Goal: Information Seeking & Learning: Learn about a topic

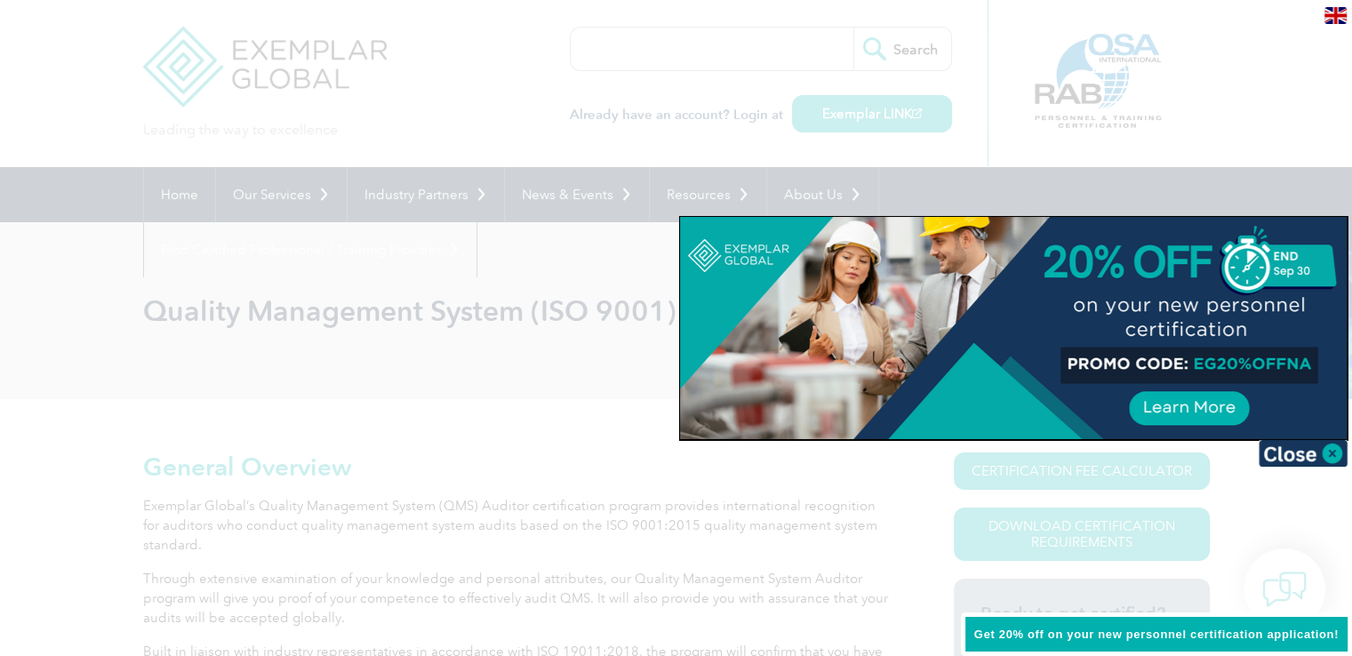
click at [1021, 294] on div at bounding box center [1013, 328] width 667 height 222
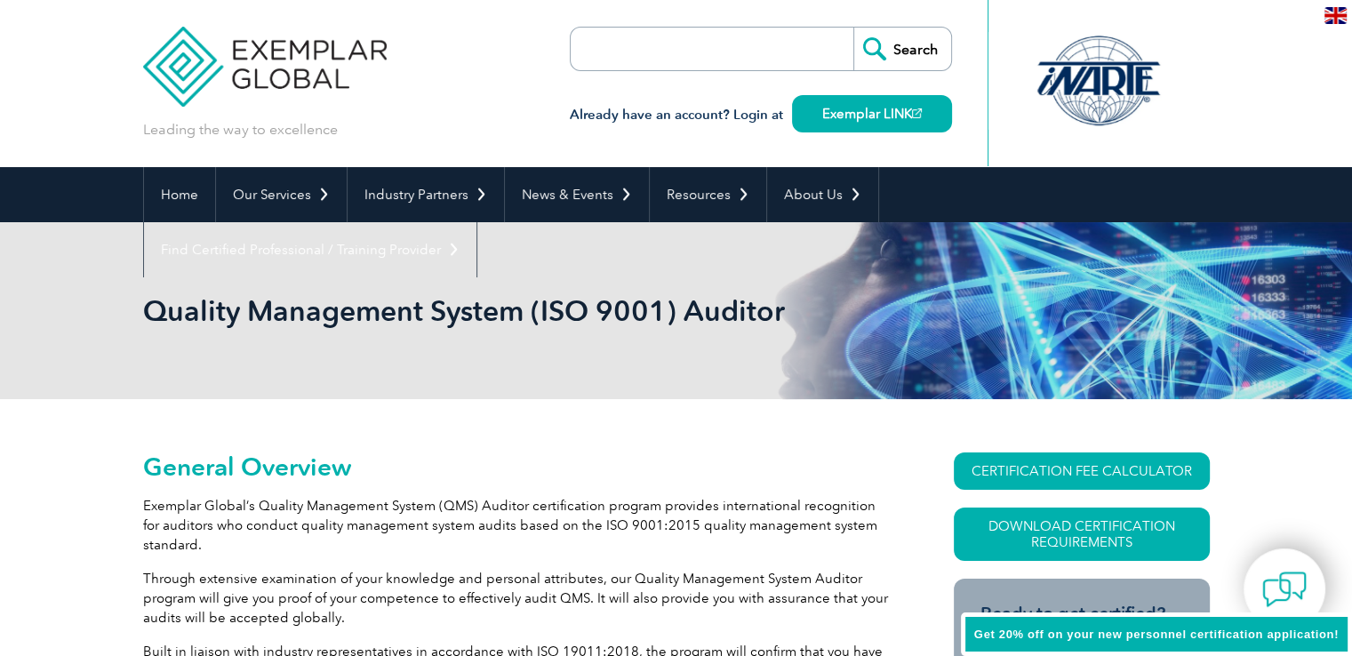
click at [455, 90] on div "Leading the way to excellence Search" at bounding box center [676, 83] width 1067 height 167
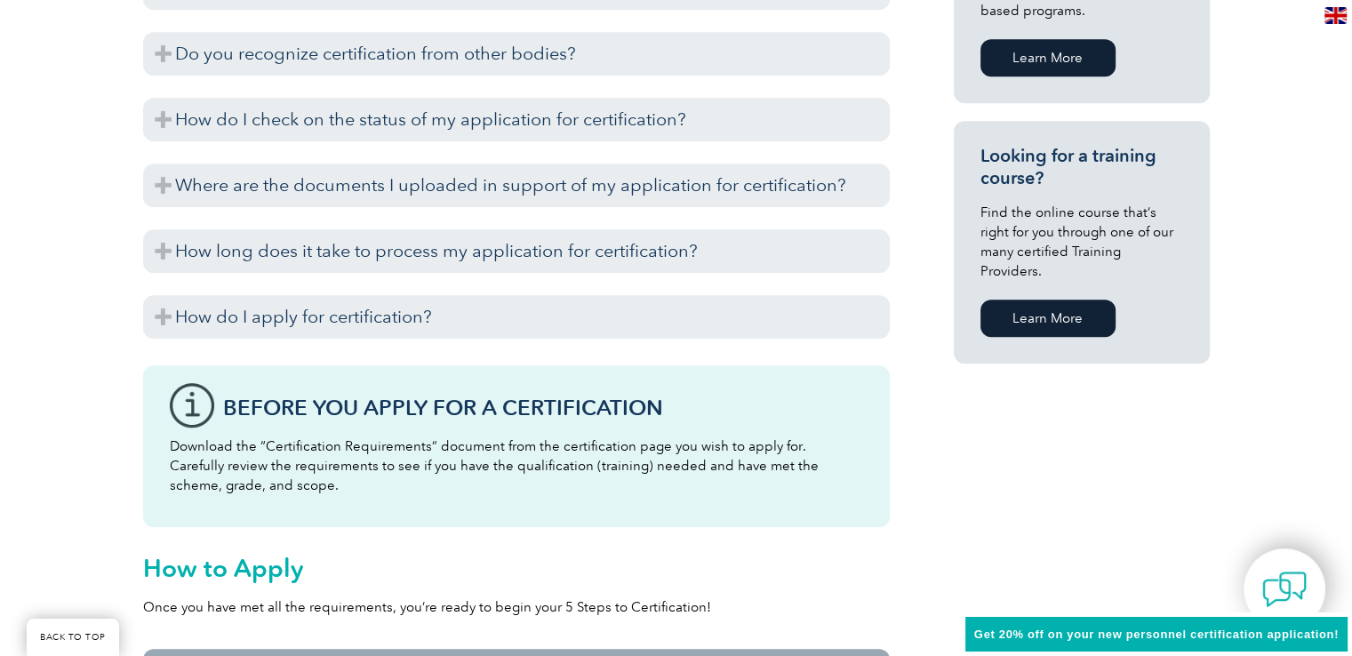
scroll to position [1146, 0]
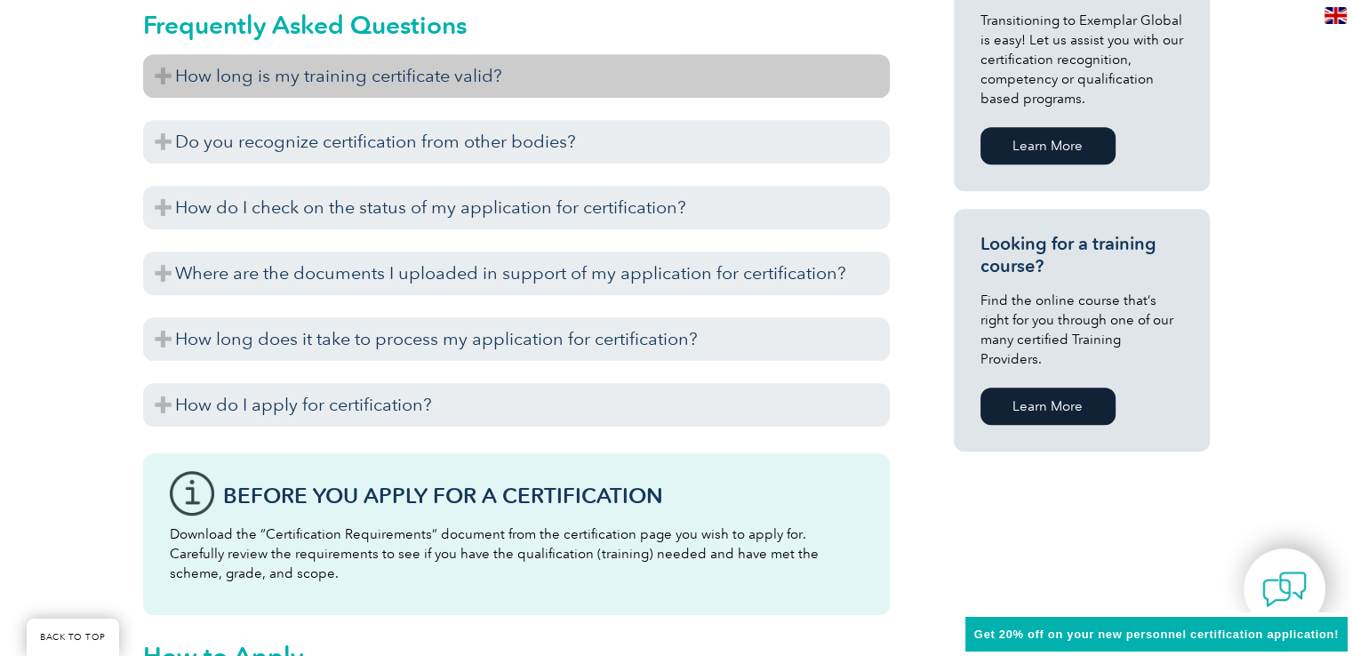
click at [442, 92] on h3 "How long is my training certificate valid?" at bounding box center [516, 76] width 747 height 44
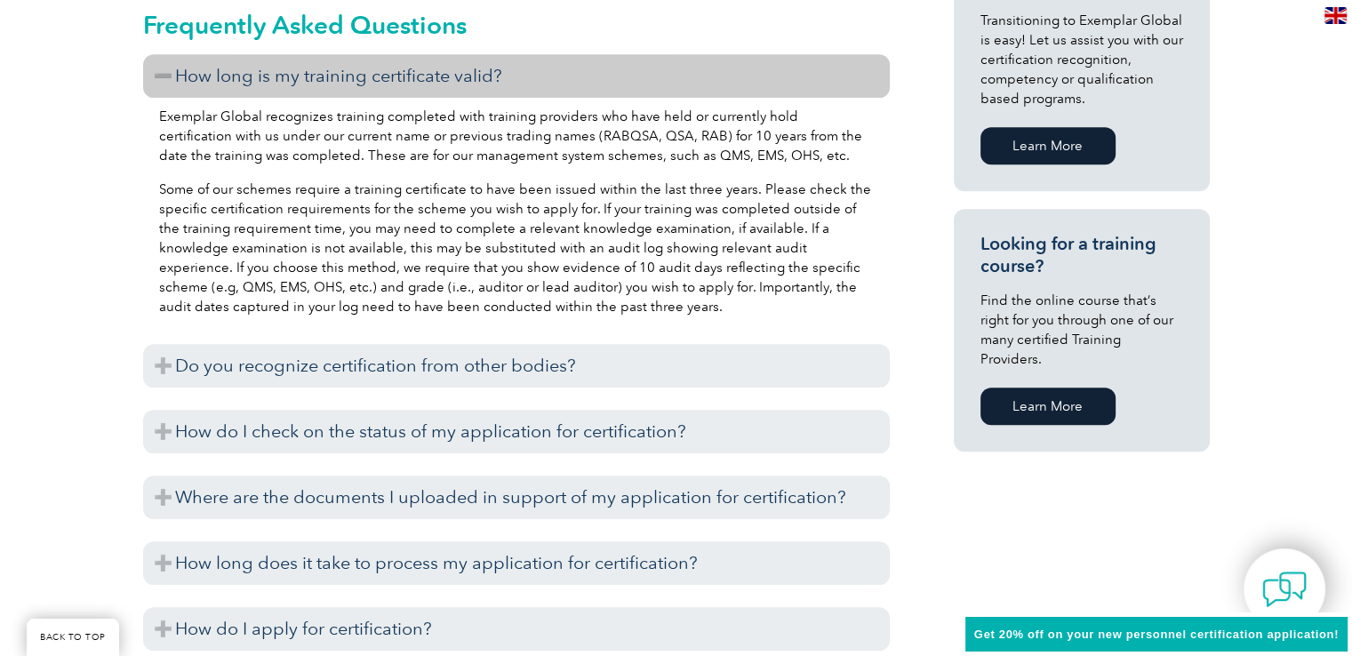
click at [342, 127] on p "Exemplar Global recognizes training completed with training providers who have …" at bounding box center [516, 136] width 715 height 59
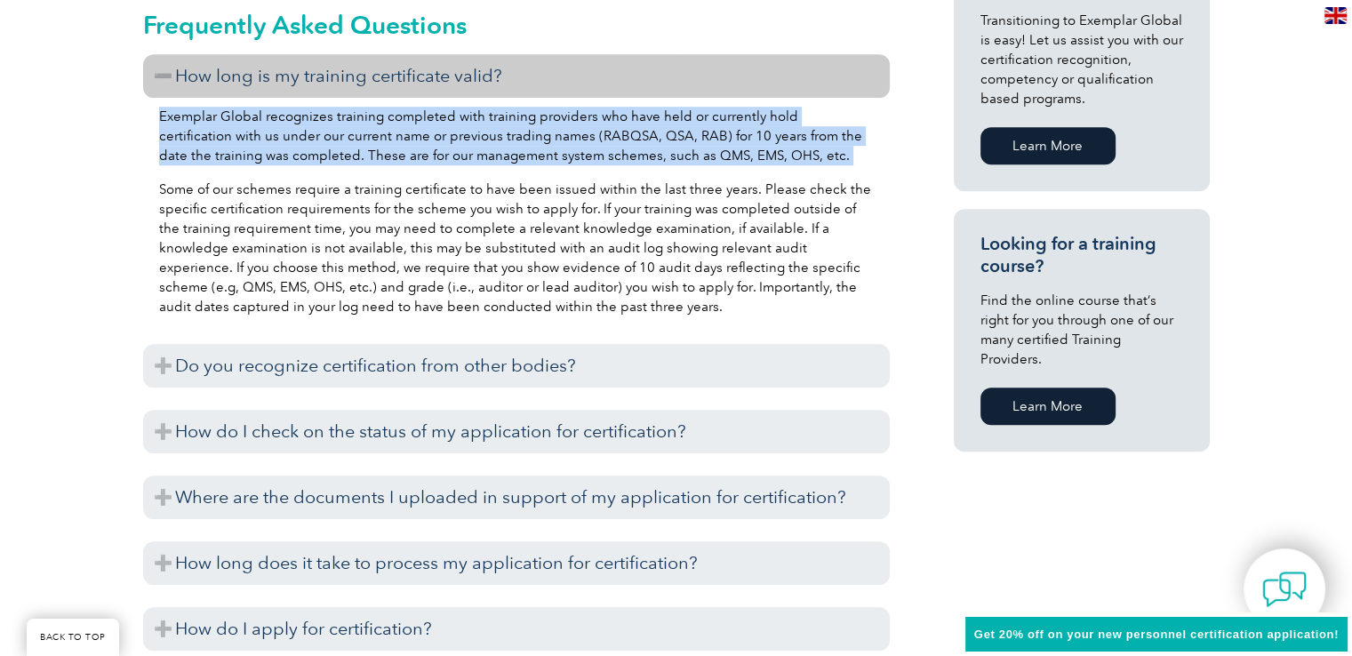
click at [342, 127] on p "Exemplar Global recognizes training completed with training providers who have …" at bounding box center [516, 136] width 715 height 59
click at [501, 128] on p "Exemplar Global recognizes training completed with training providers who have …" at bounding box center [516, 136] width 715 height 59
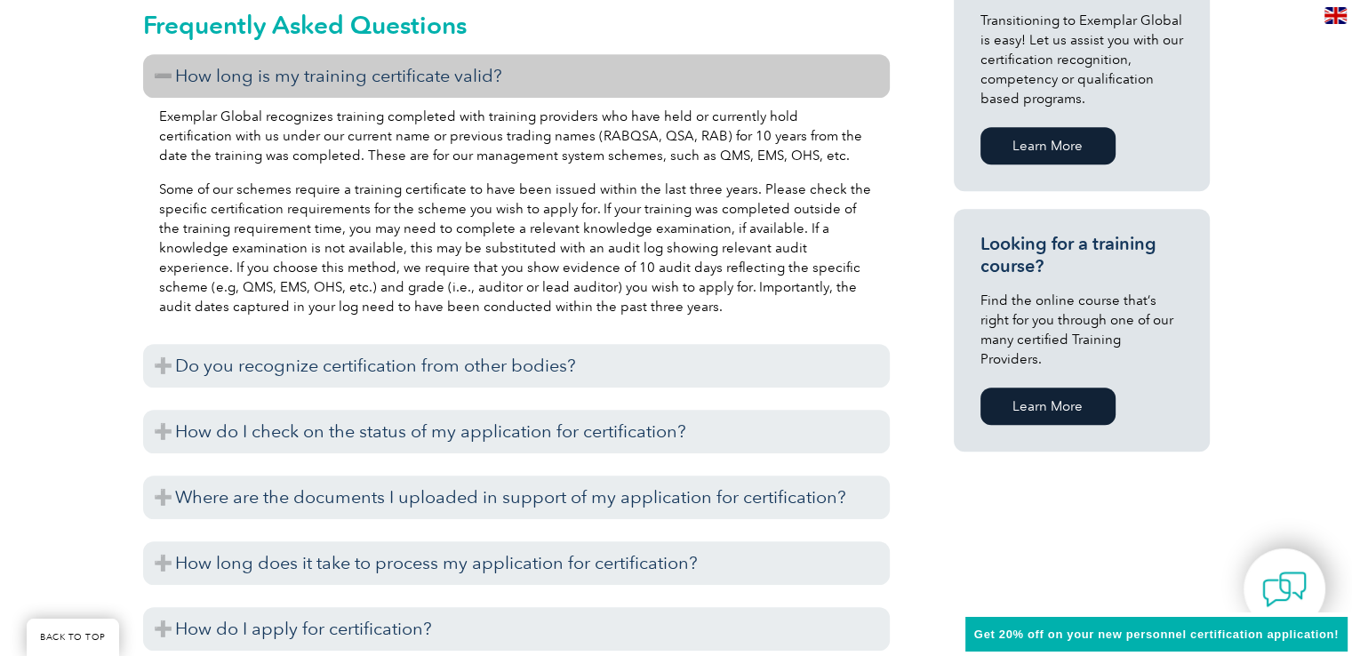
click at [501, 128] on p "Exemplar Global recognizes training completed with training providers who have …" at bounding box center [516, 136] width 715 height 59
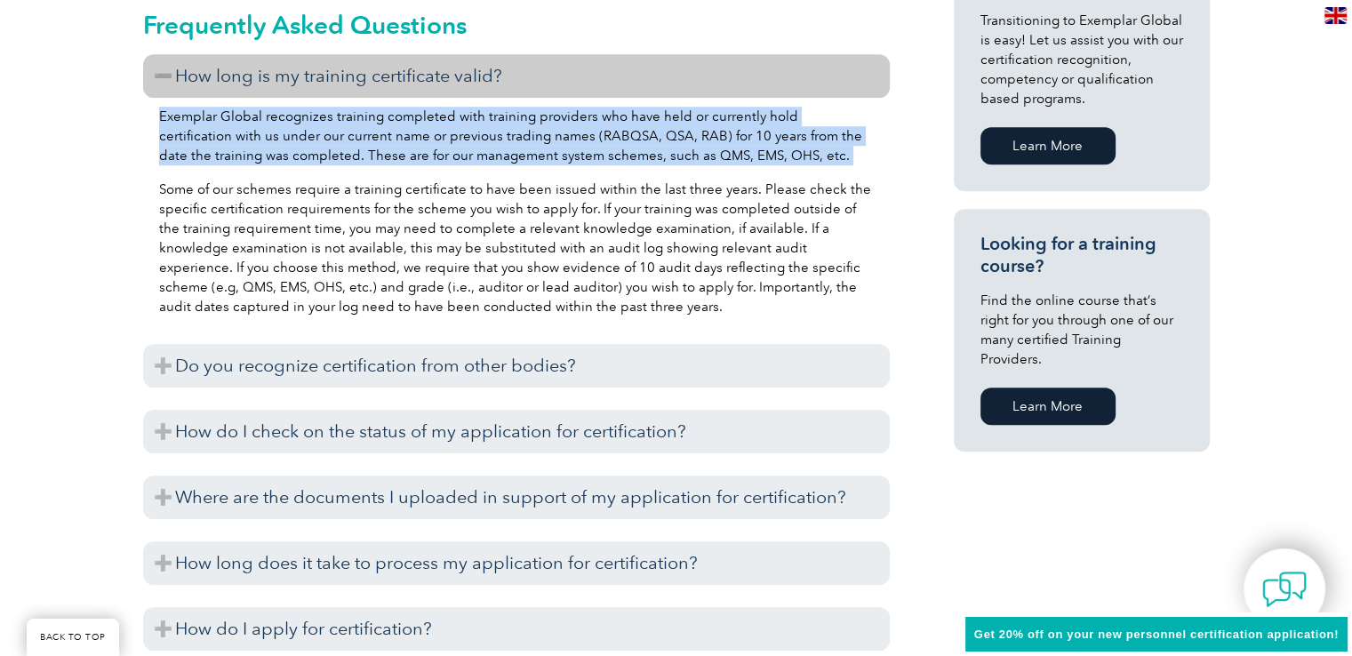
click at [501, 128] on p "Exemplar Global recognizes training completed with training providers who have …" at bounding box center [516, 136] width 715 height 59
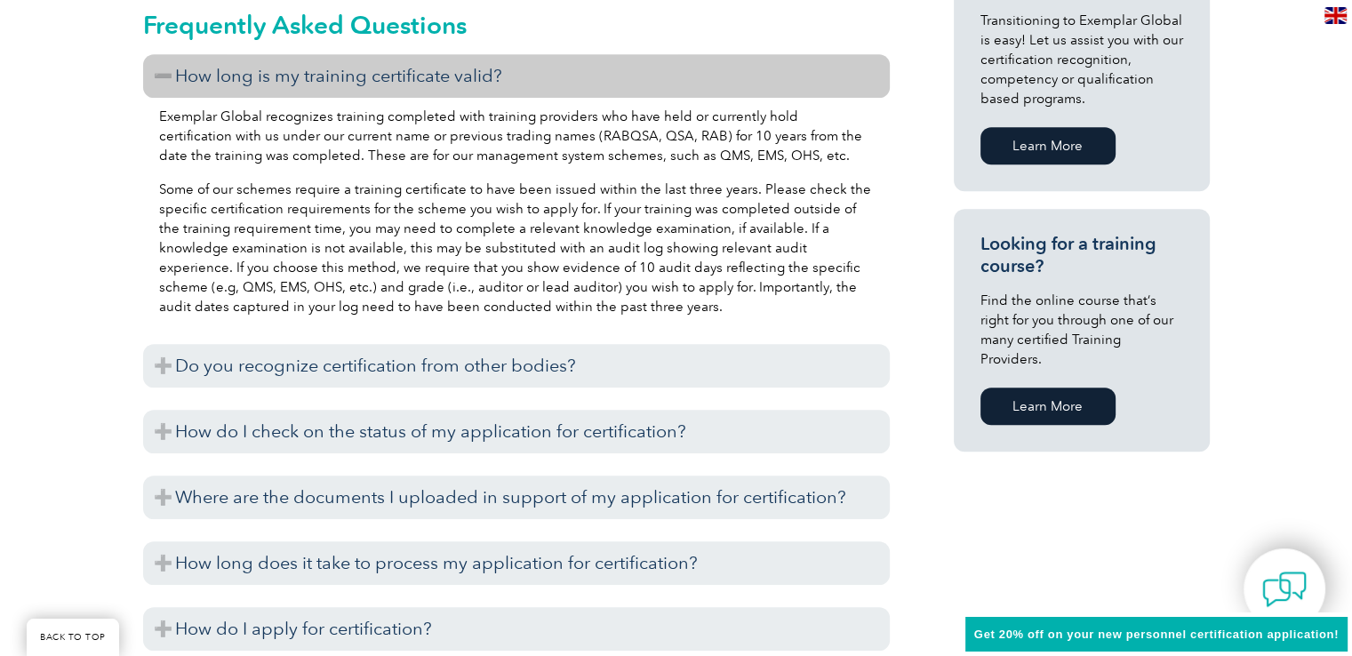
click at [253, 234] on p "Some of our schemes require a training certificate to have been issued within t…" at bounding box center [516, 248] width 715 height 137
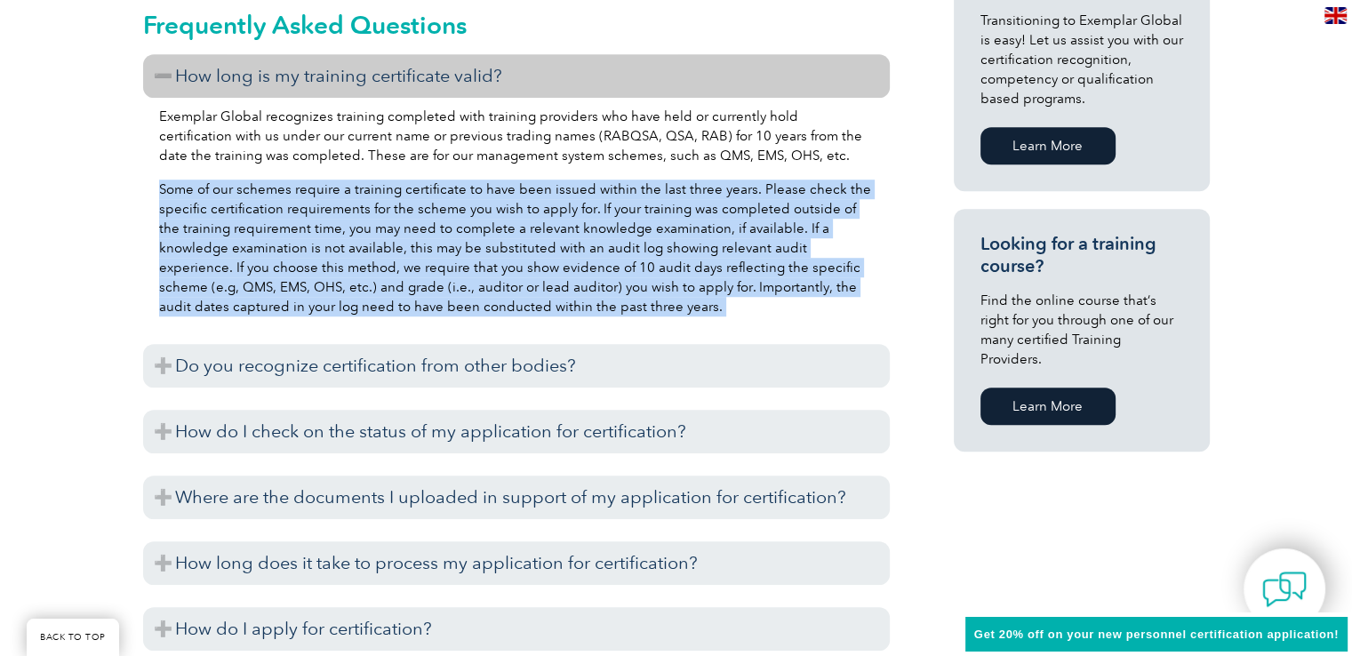
click at [253, 234] on p "Some of our schemes require a training certificate to have been issued within t…" at bounding box center [516, 248] width 715 height 137
click at [436, 252] on p "Some of our schemes require a training certificate to have been issued within t…" at bounding box center [516, 248] width 715 height 137
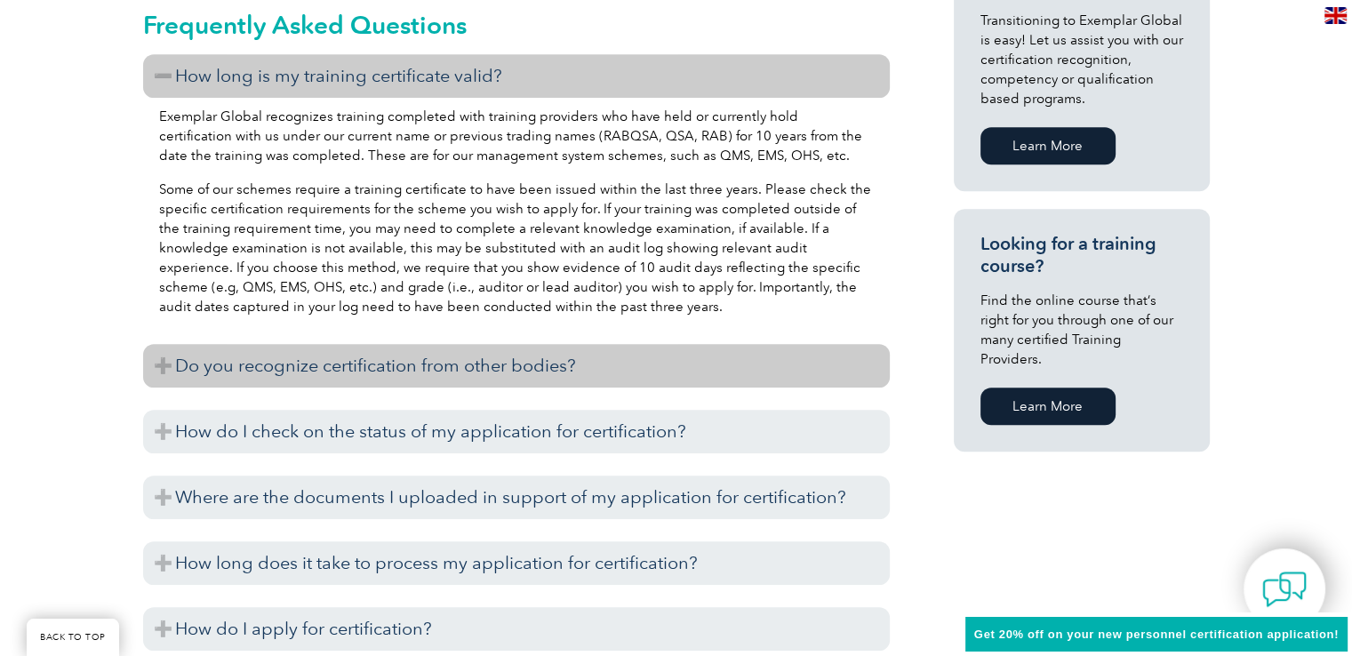
click at [384, 369] on h3 "Do you recognize certification from other bodies?" at bounding box center [516, 366] width 747 height 44
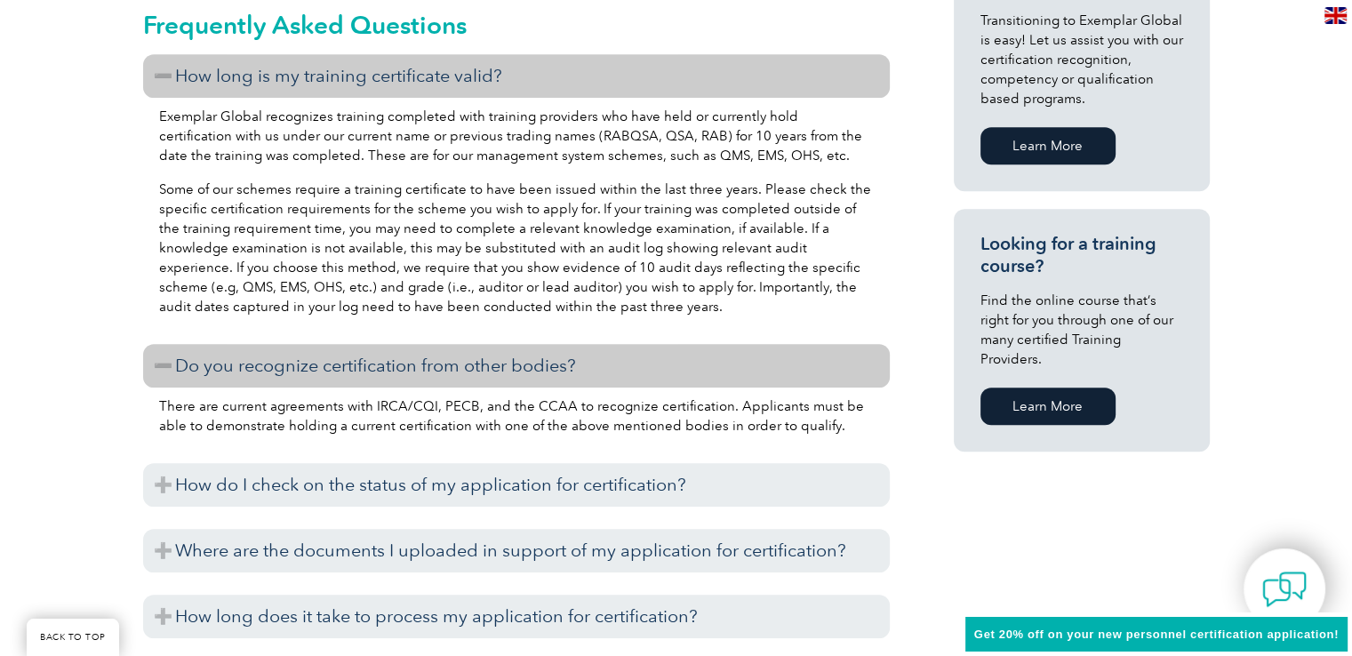
click at [287, 400] on p "There are current agreements with IRCA/CQI, PECB, and the CCAA to recognize cer…" at bounding box center [516, 416] width 715 height 39
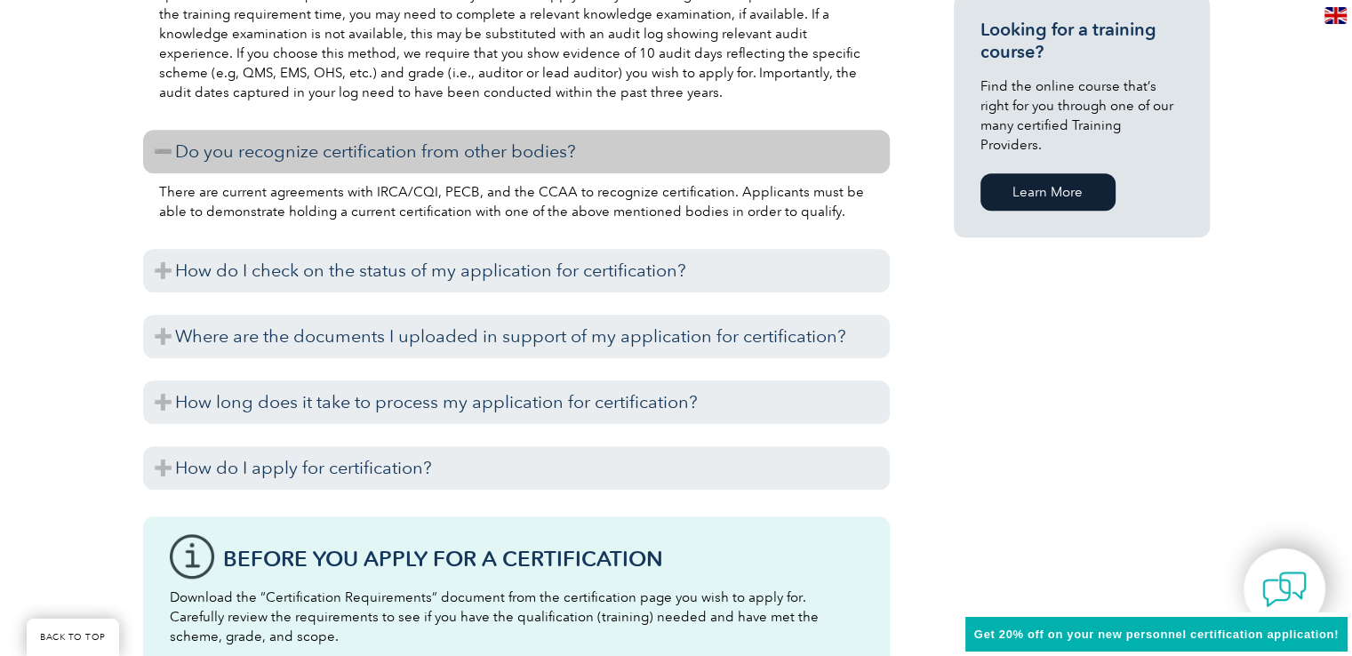
scroll to position [1431, 0]
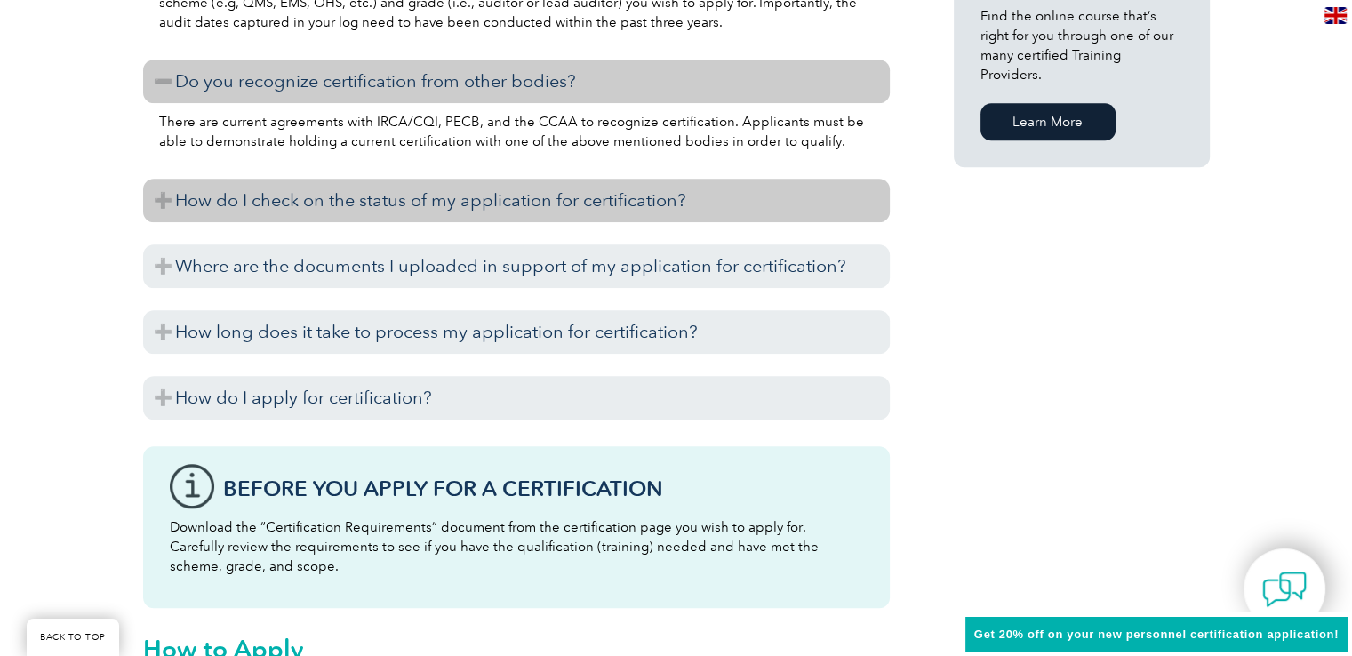
click at [398, 201] on h3 "How do I check on the status of my application for certification?" at bounding box center [516, 201] width 747 height 44
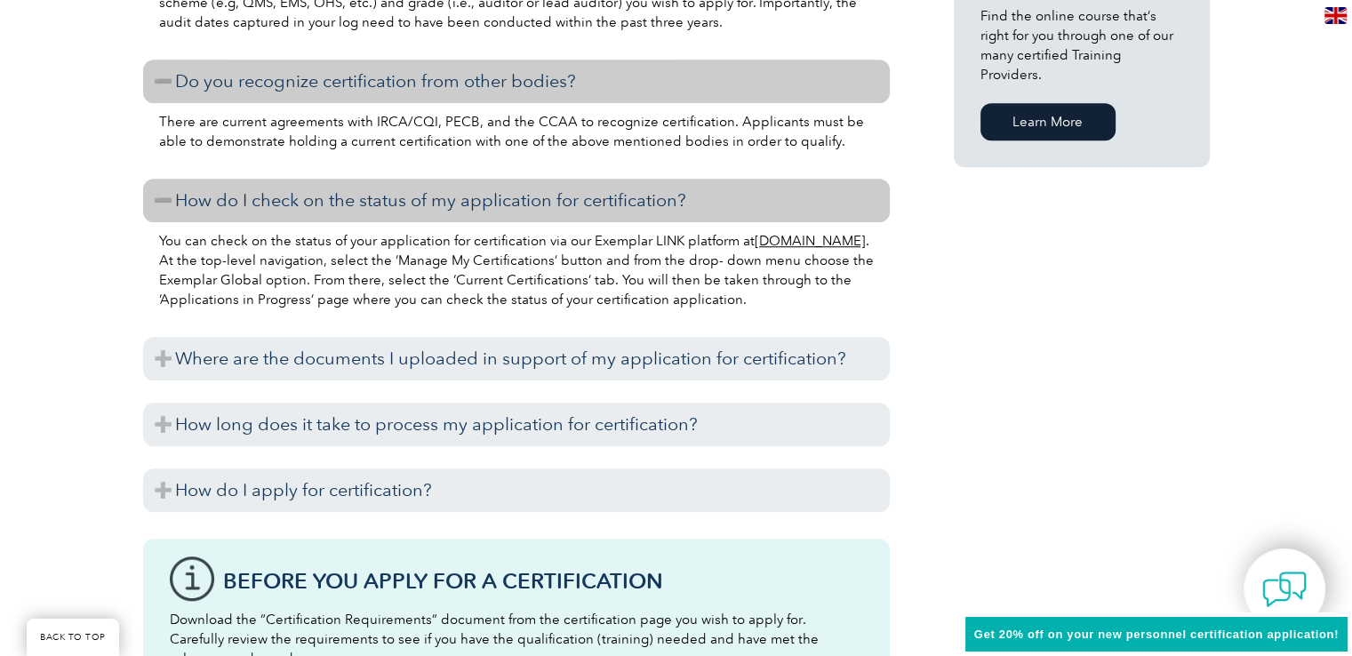
click at [378, 254] on p "You can check on the status of your application for certification via our Exemp…" at bounding box center [516, 270] width 715 height 78
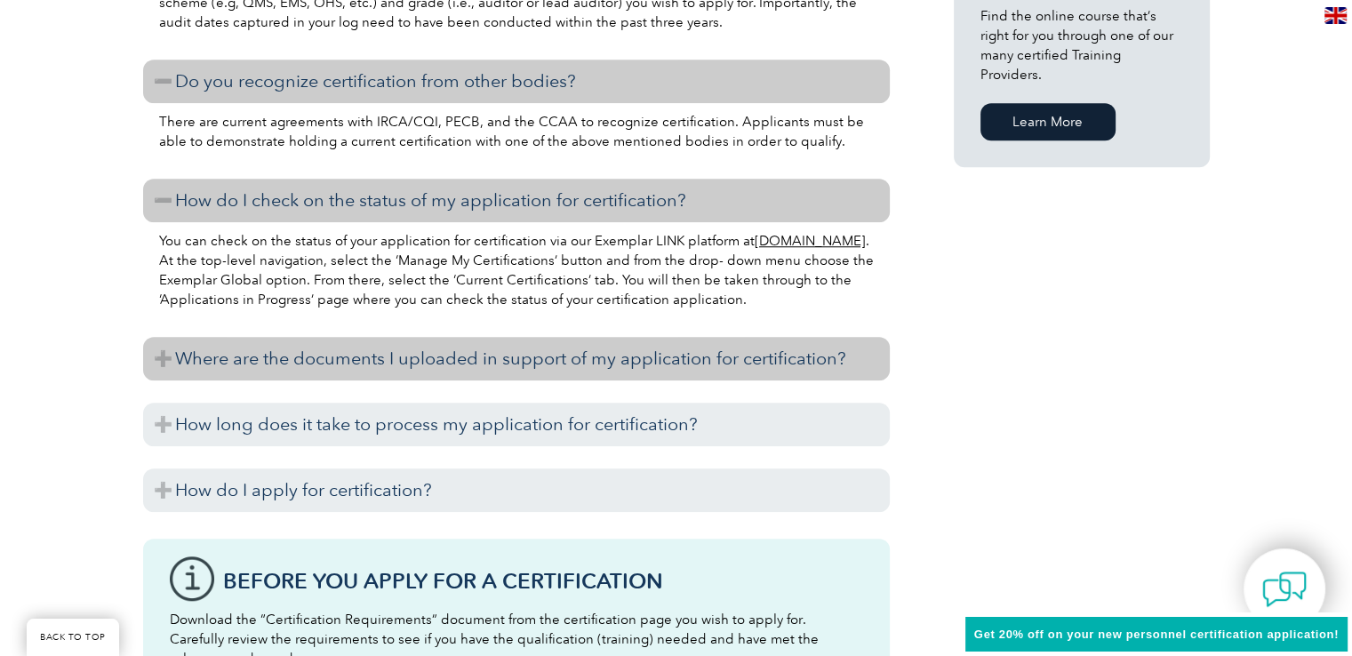
click at [351, 361] on h3 "Where are the documents I uploaded in support of my application for certificati…" at bounding box center [516, 359] width 747 height 44
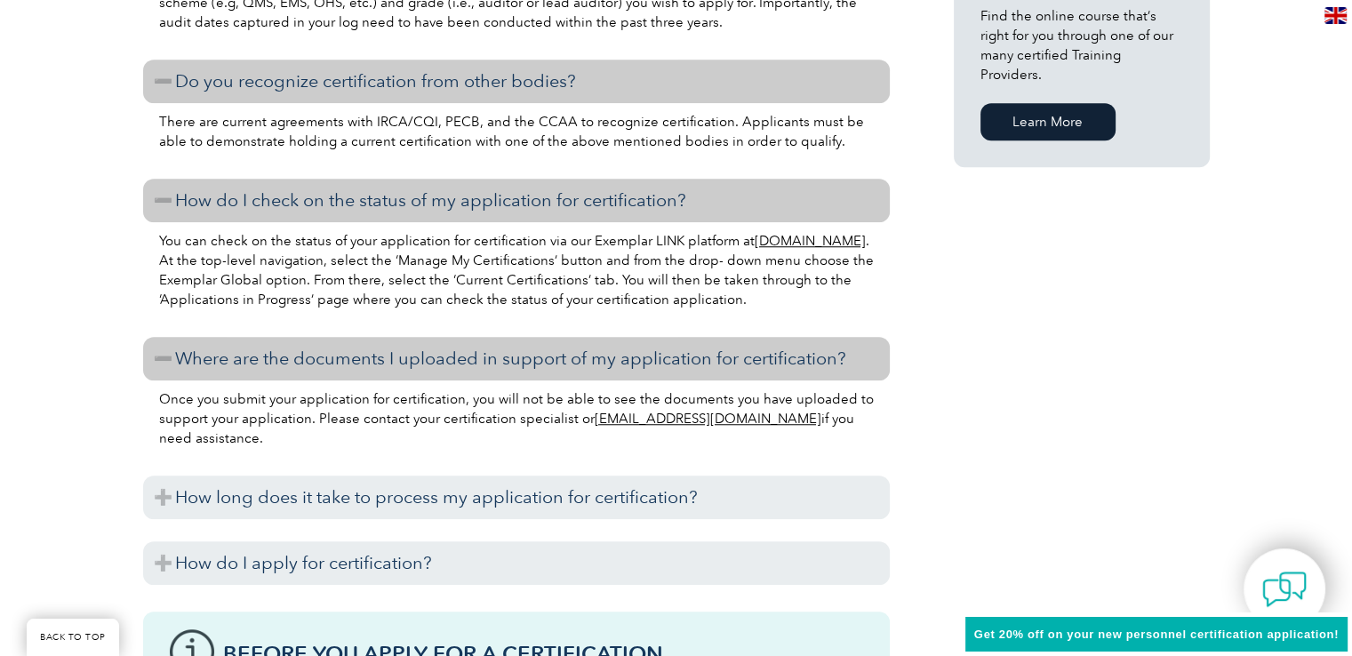
click at [248, 311] on div "You can check on the status of your application for certification via our Exemp…" at bounding box center [516, 272] width 747 height 101
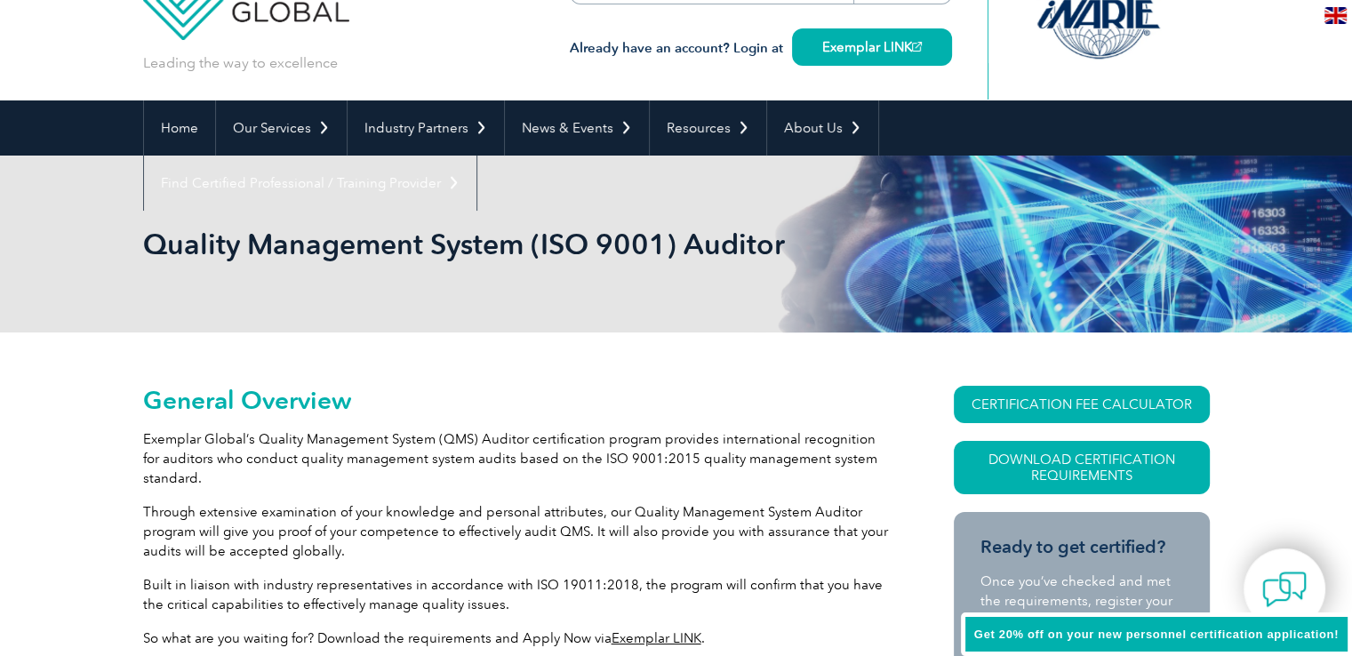
scroll to position [0, 0]
